Goal: Task Accomplishment & Management: Use online tool/utility

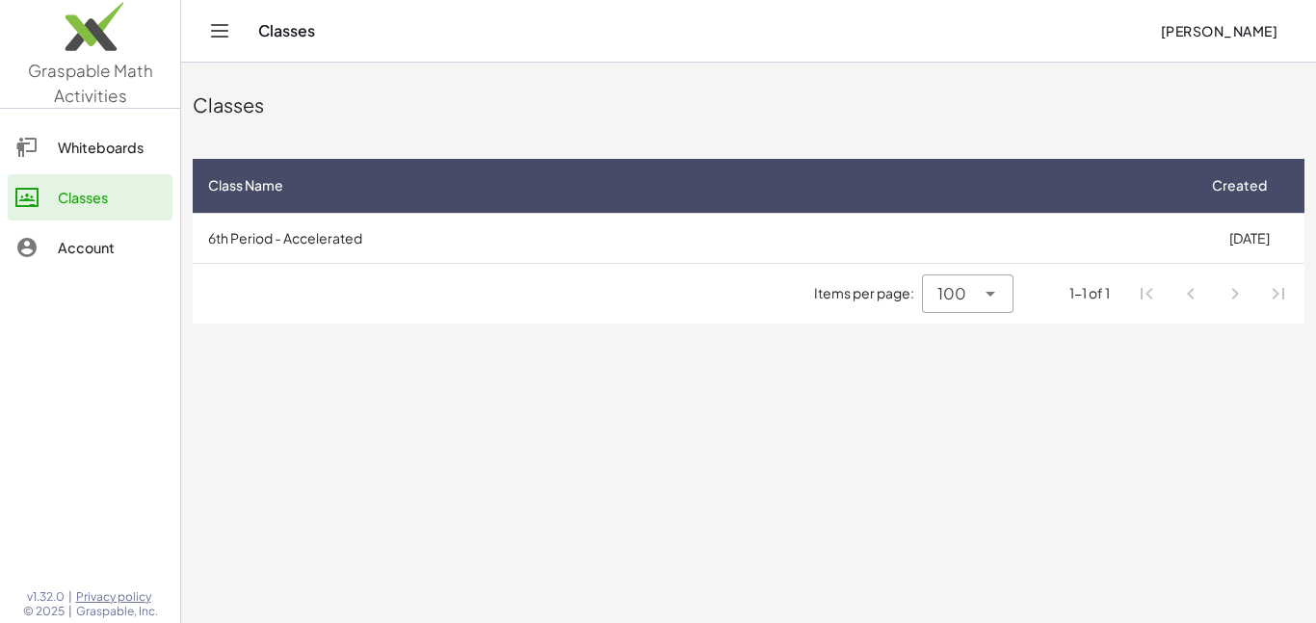
click at [106, 248] on div "Account" at bounding box center [111, 247] width 107 height 23
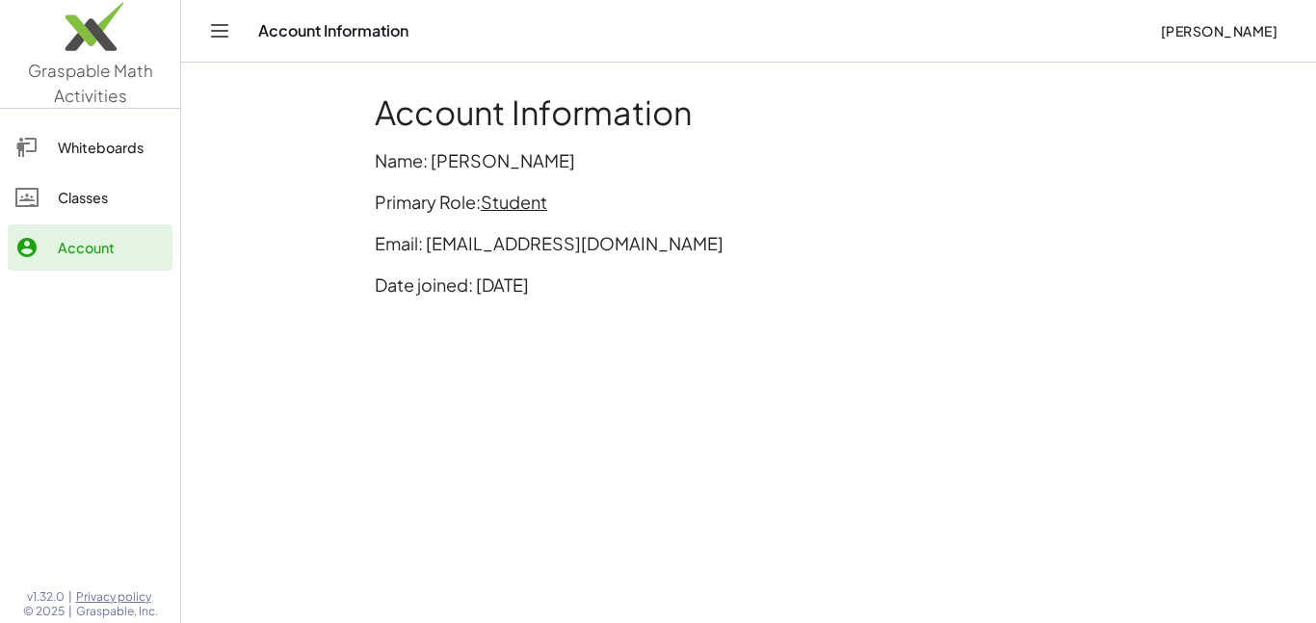
click at [123, 213] on link "Classes" at bounding box center [90, 197] width 165 height 46
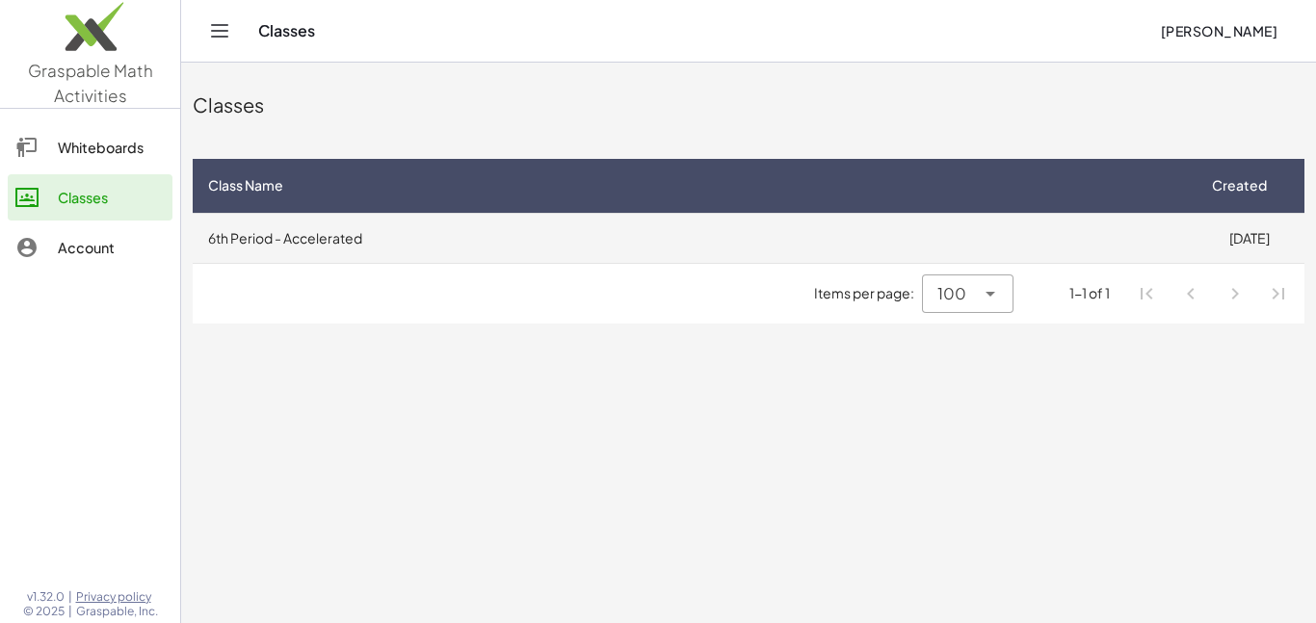
click at [261, 239] on td "6th Period - Accelerated" at bounding box center [693, 238] width 1001 height 50
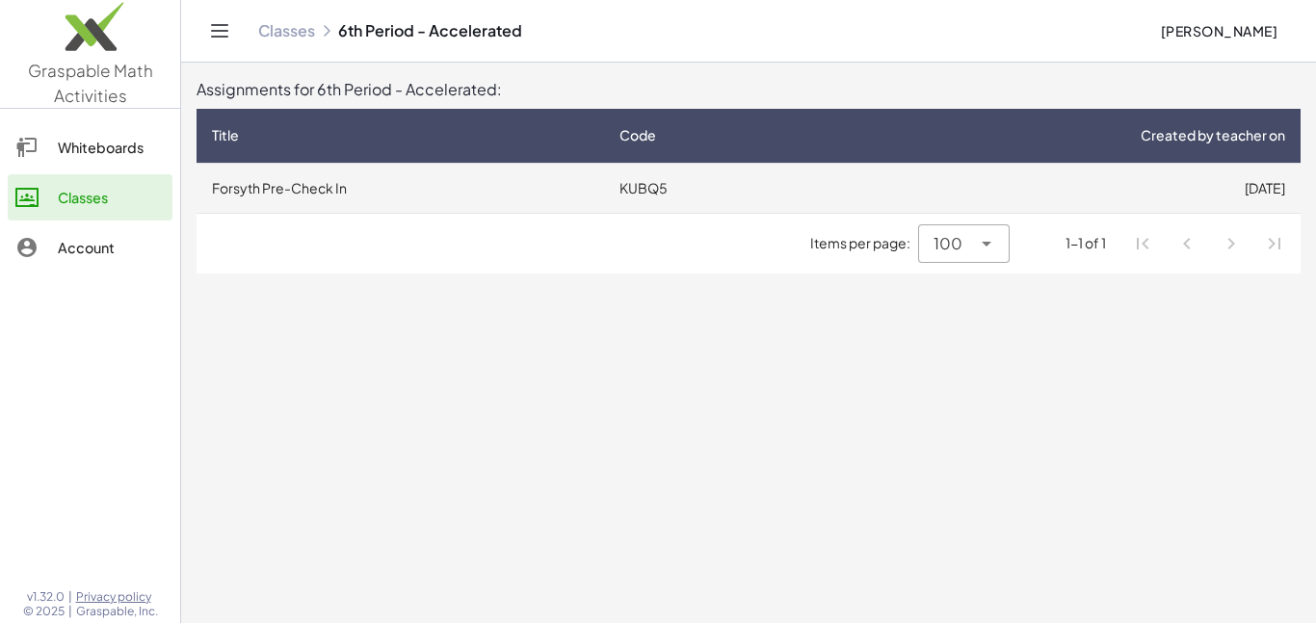
click at [363, 183] on td "Forsyth Pre-Check In" at bounding box center [401, 188] width 408 height 50
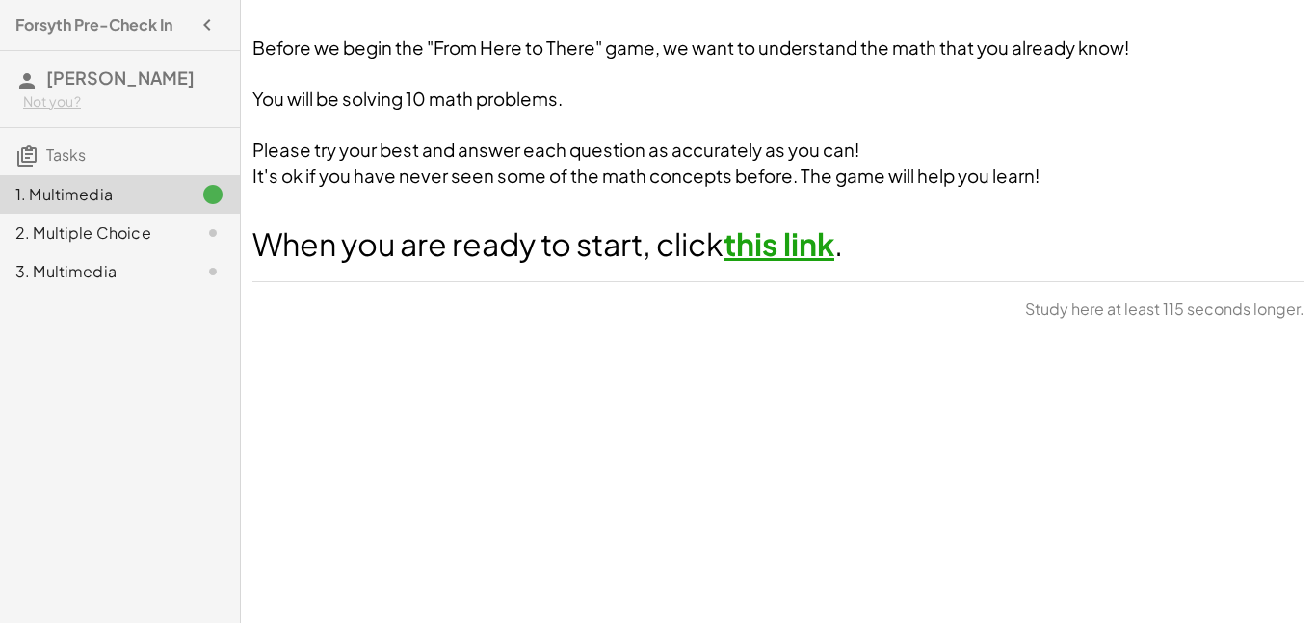
click at [813, 232] on link "this link" at bounding box center [779, 244] width 111 height 39
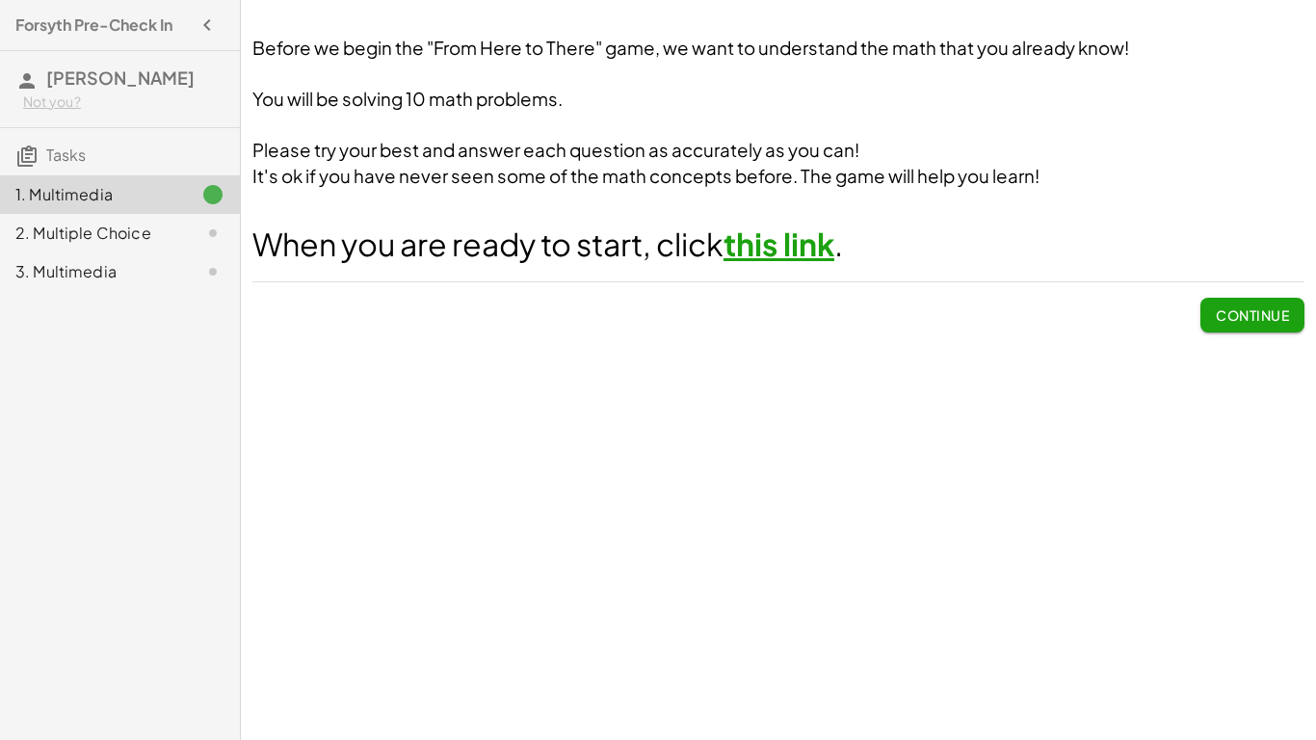
click at [1247, 314] on span "Continue" at bounding box center [1252, 314] width 73 height 17
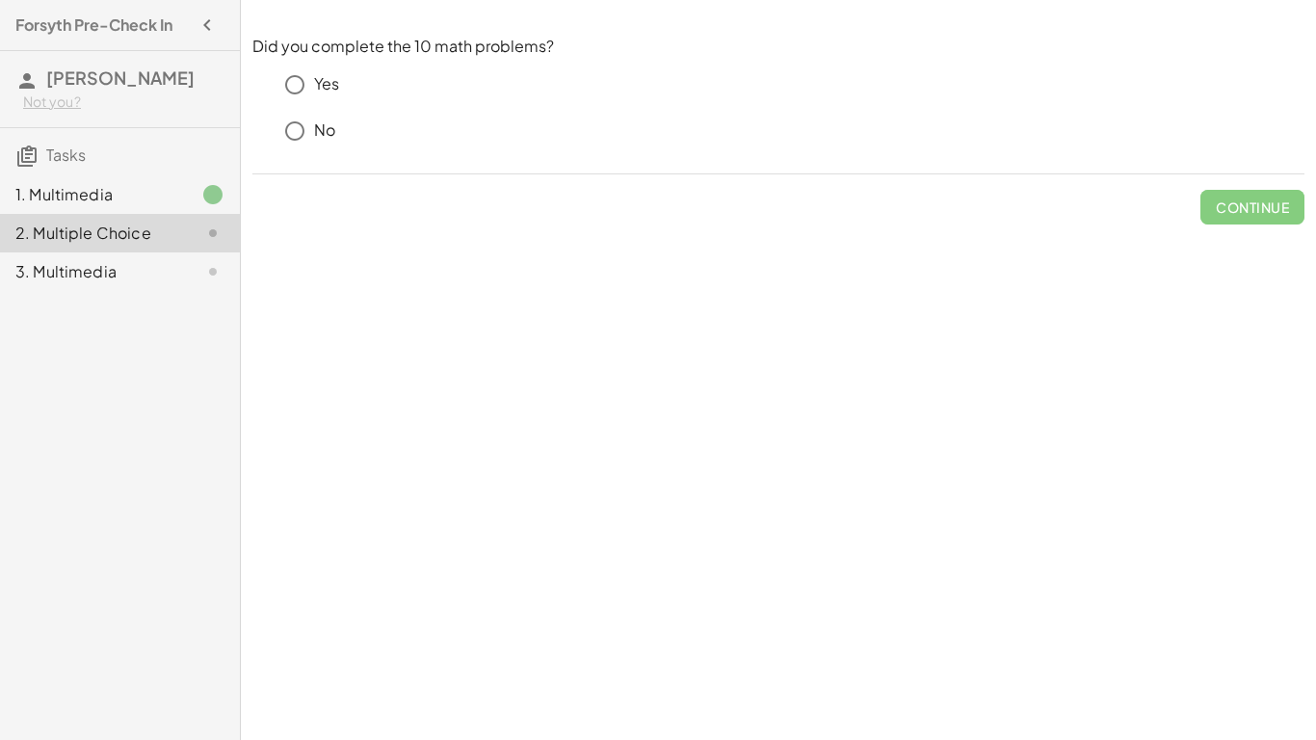
click at [327, 85] on p "Yes" at bounding box center [326, 84] width 25 height 22
click at [1253, 207] on span "Check" at bounding box center [1264, 206] width 50 height 17
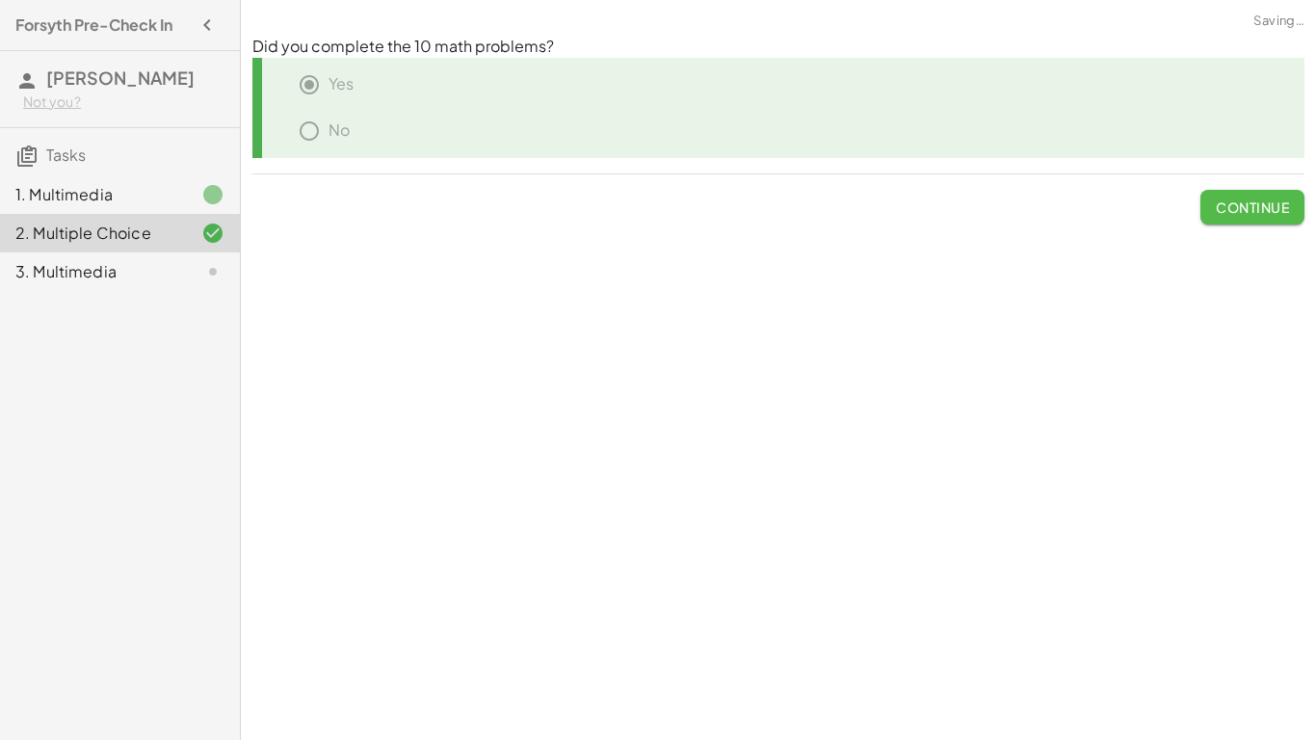
click at [1251, 208] on span "Continue" at bounding box center [1252, 206] width 73 height 17
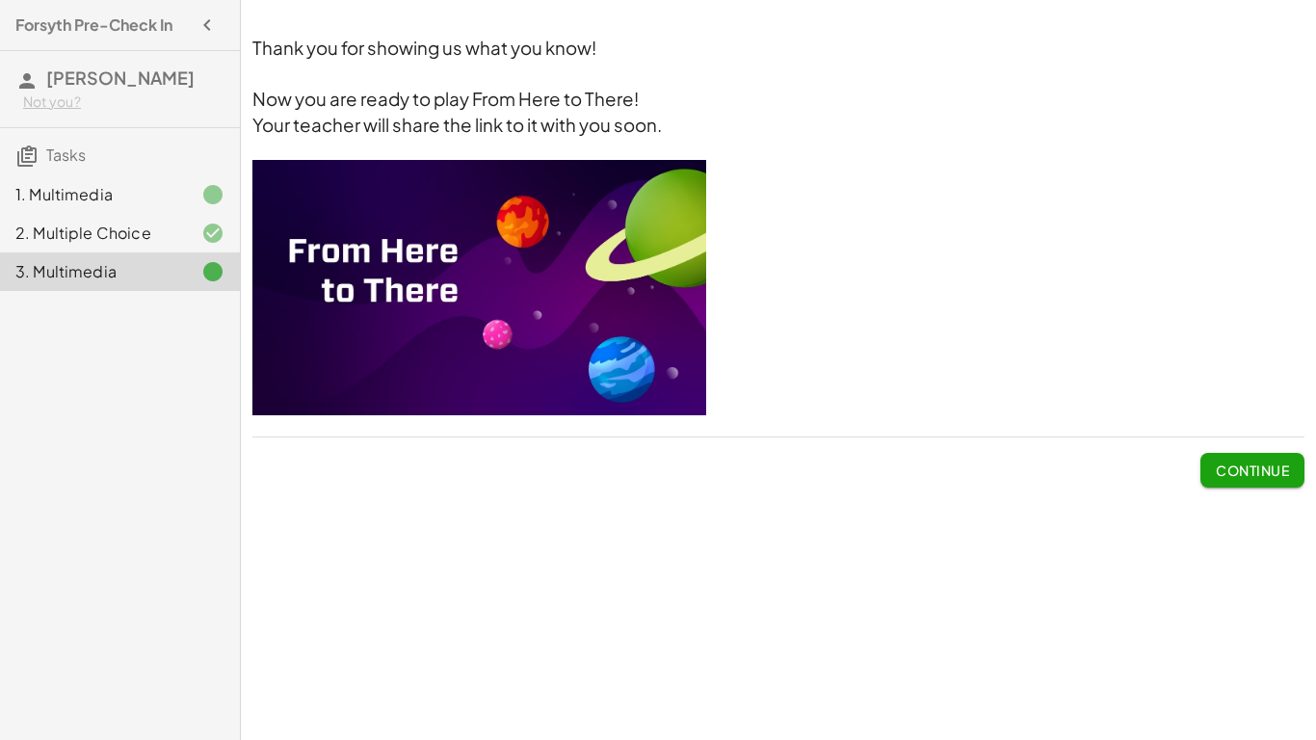
click at [1241, 476] on span "Continue" at bounding box center [1252, 470] width 73 height 17
